Goal: Task Accomplishment & Management: Complete application form

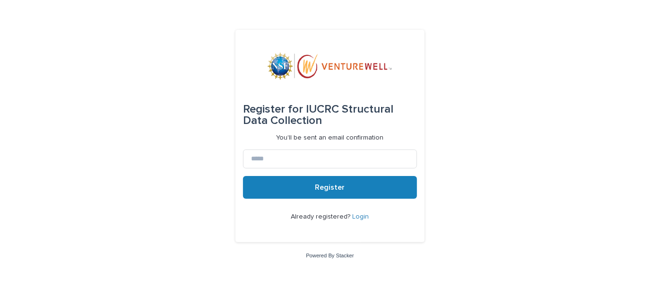
click at [361, 217] on link "Login" at bounding box center [361, 216] width 17 height 7
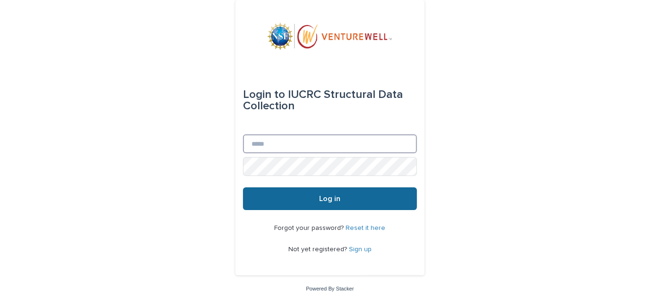
type input "**********"
click at [288, 204] on button "Log in" at bounding box center [330, 198] width 174 height 23
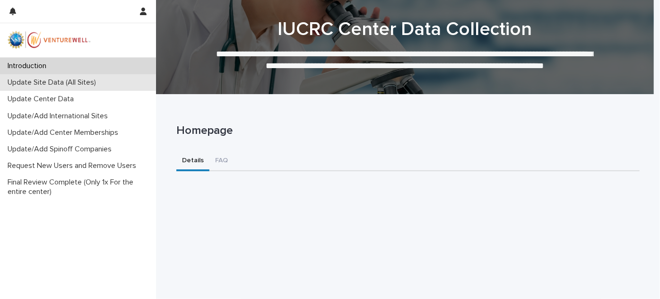
click at [74, 84] on p "Update Site Data (All Sites)" at bounding box center [54, 82] width 100 height 9
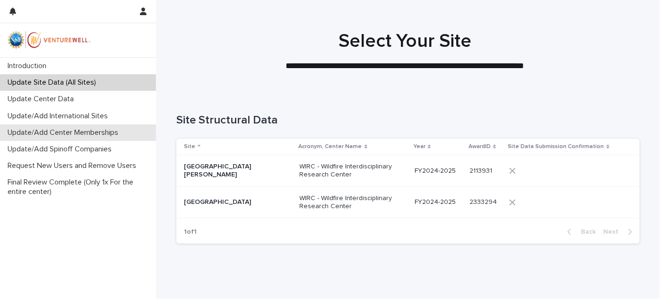
click at [78, 138] on div "Update/Add Center Memberships" at bounding box center [78, 132] width 156 height 17
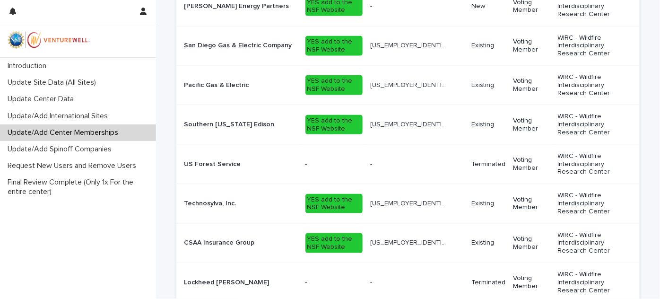
scroll to position [586, 0]
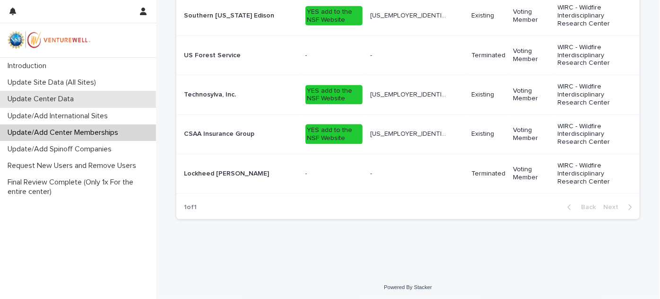
click at [68, 96] on p "Update Center Data" at bounding box center [43, 99] width 78 height 9
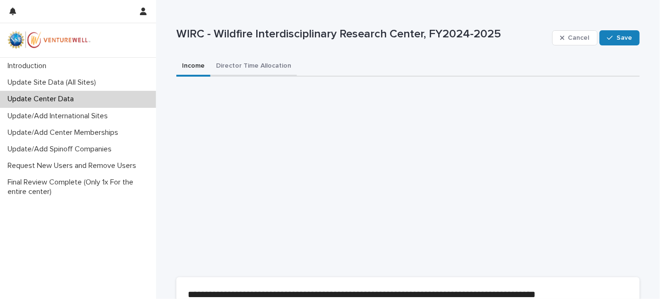
click at [271, 69] on button "Director Time Allocation" at bounding box center [253, 67] width 87 height 20
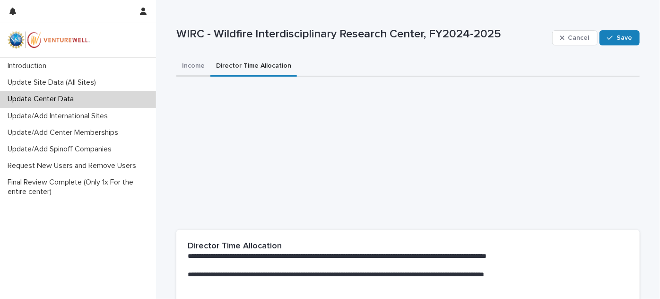
click at [184, 62] on button "Income" at bounding box center [193, 67] width 34 height 20
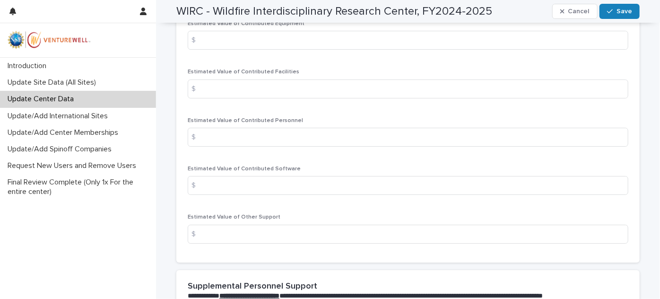
scroll to position [1644, 0]
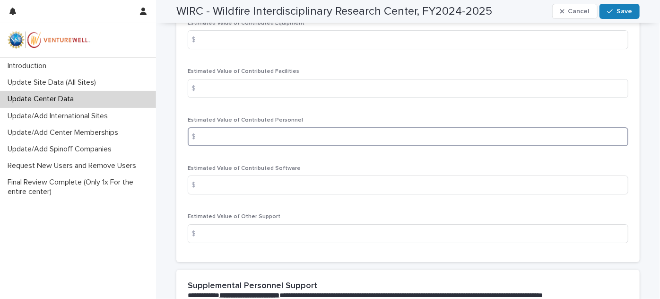
click at [295, 146] on input at bounding box center [408, 136] width 441 height 19
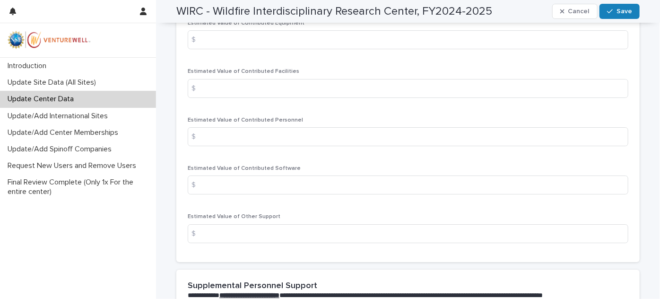
click at [304, 128] on div "Estimated Value of Contributed Equipment $ Estimated Value of Contributed Facil…" at bounding box center [408, 135] width 441 height 231
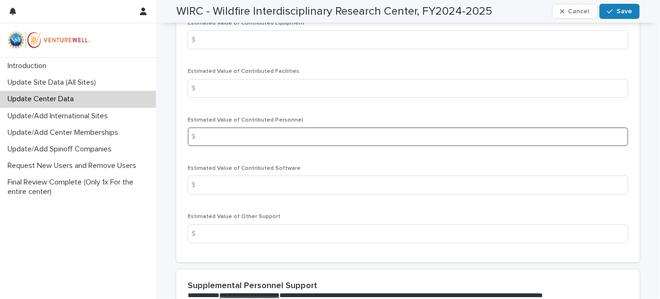
click at [277, 146] on input at bounding box center [408, 136] width 441 height 19
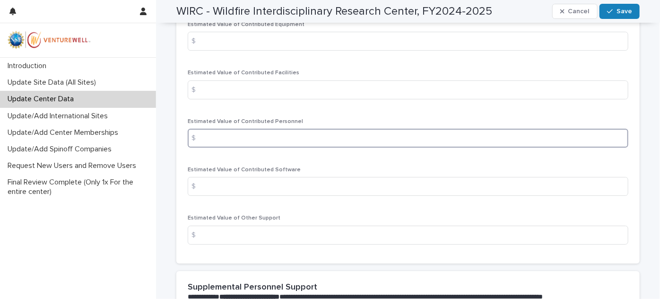
scroll to position [1648, 0]
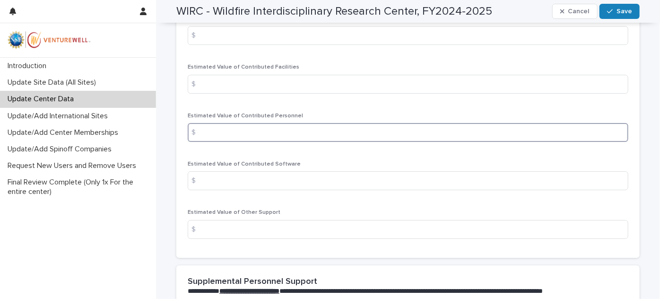
click at [285, 142] on input at bounding box center [408, 132] width 441 height 19
